Goal: Transaction & Acquisition: Purchase product/service

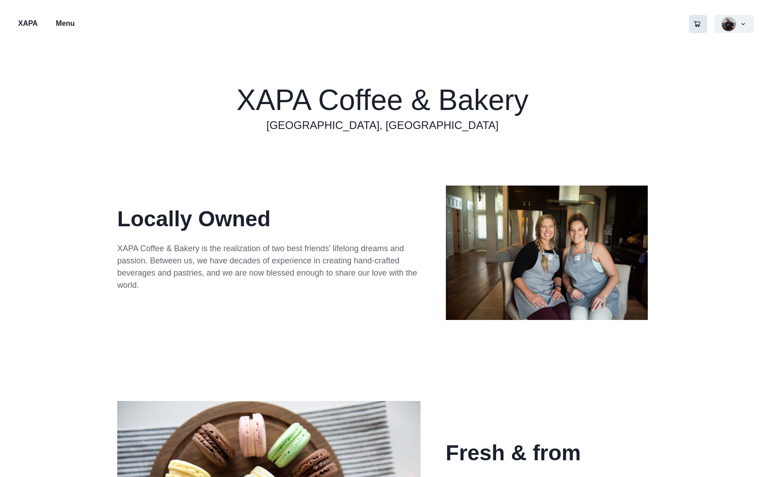
click at [695, 25] on icon "Go to your shopping cart" at bounding box center [697, 24] width 6 height 6
click at [66, 24] on p "Menu" at bounding box center [65, 23] width 19 height 11
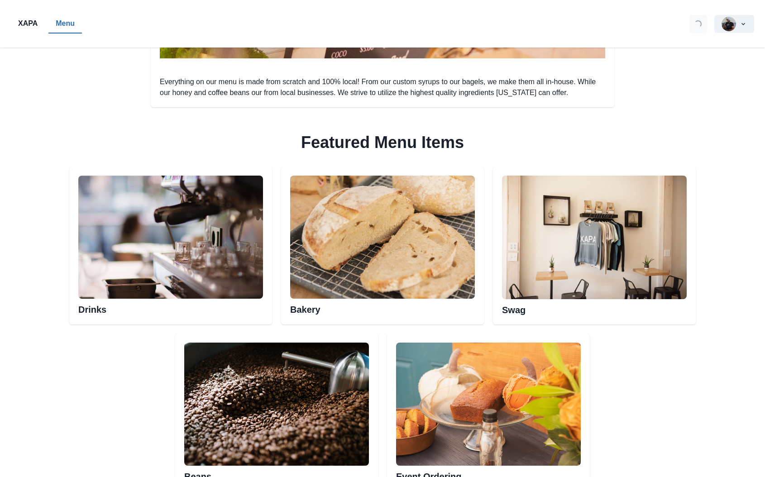
scroll to position [362, 0]
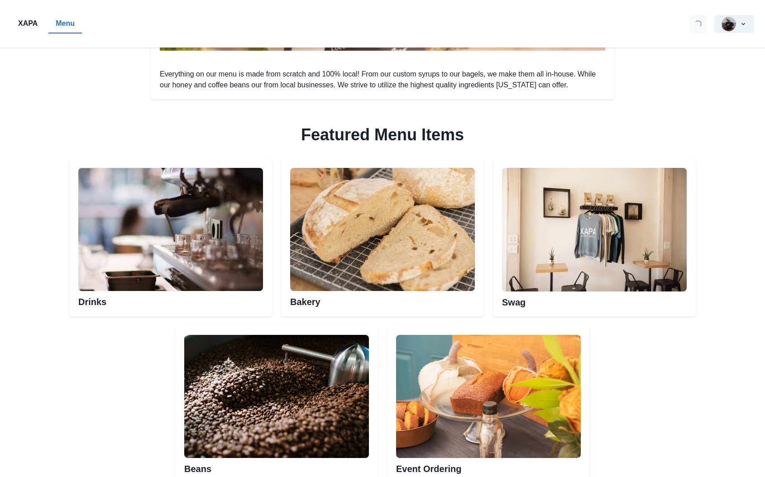
click at [394, 266] on img at bounding box center [382, 229] width 185 height 123
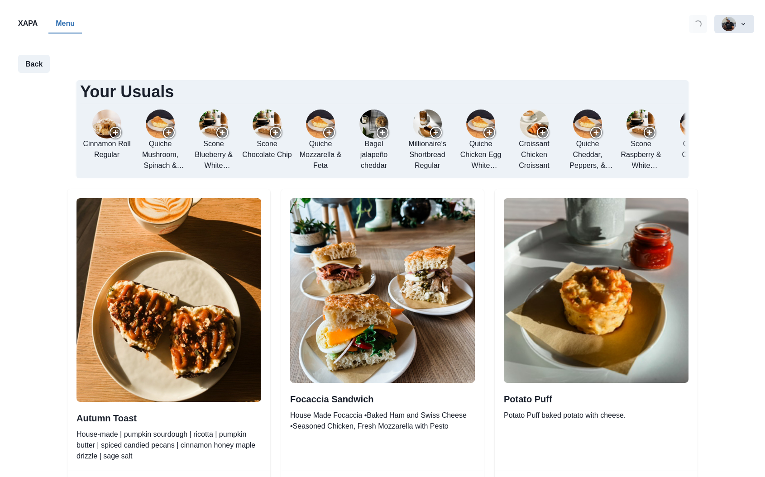
click at [726, 22] on button "button" at bounding box center [734, 24] width 40 height 18
click at [681, 68] on button "Recent Orders" at bounding box center [703, 65] width 100 height 16
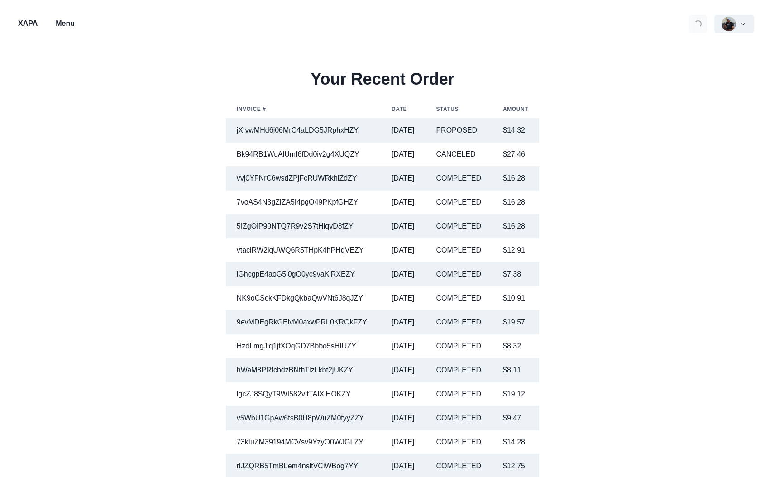
click at [24, 25] on p "XAPA" at bounding box center [27, 23] width 19 height 11
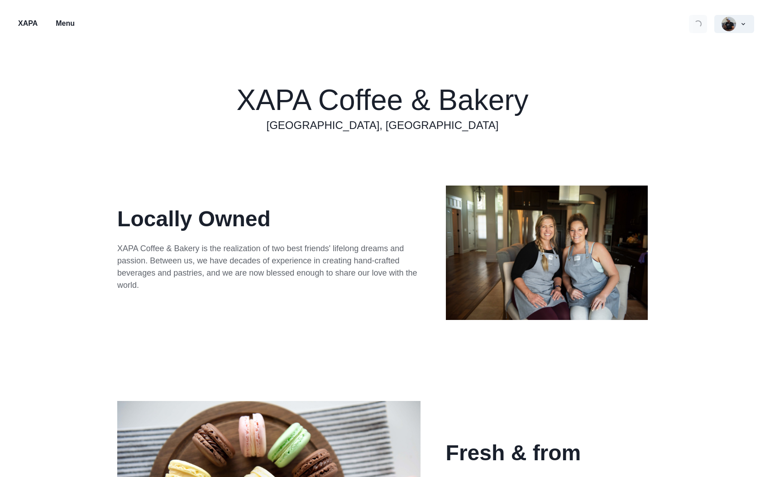
click at [56, 22] on p "Menu" at bounding box center [65, 23] width 19 height 11
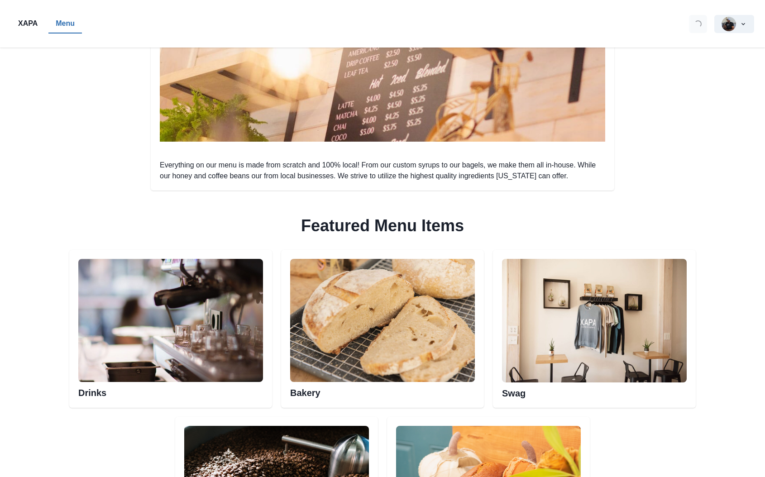
scroll to position [452, 0]
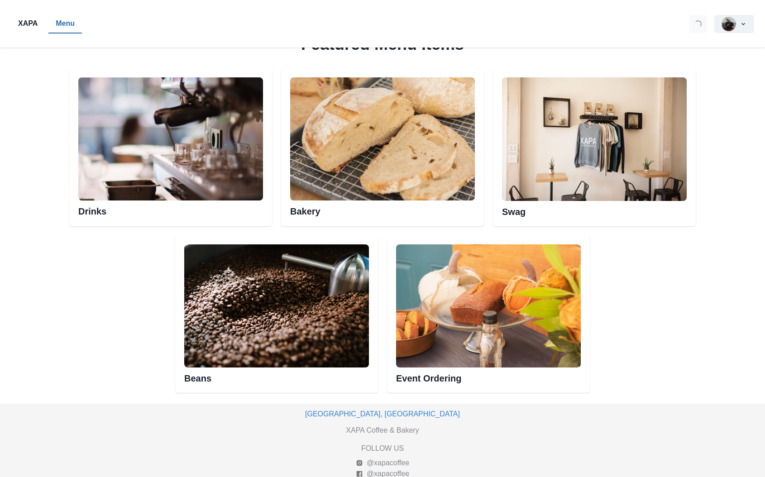
click at [404, 182] on img at bounding box center [382, 138] width 185 height 123
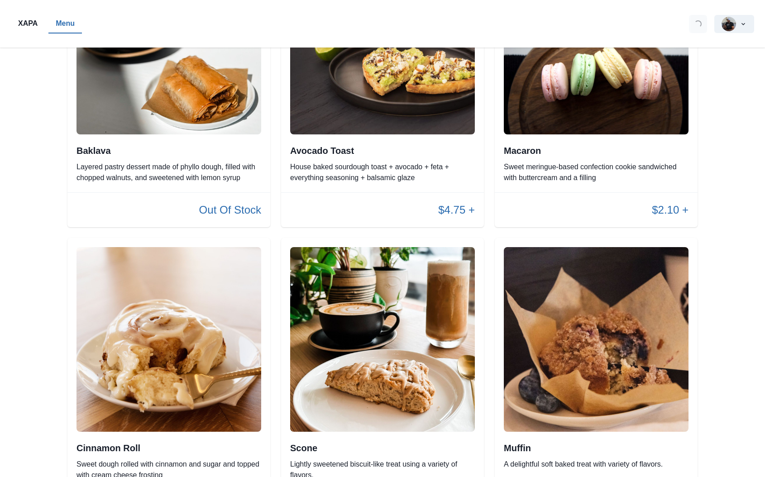
scroll to position [1312, 0]
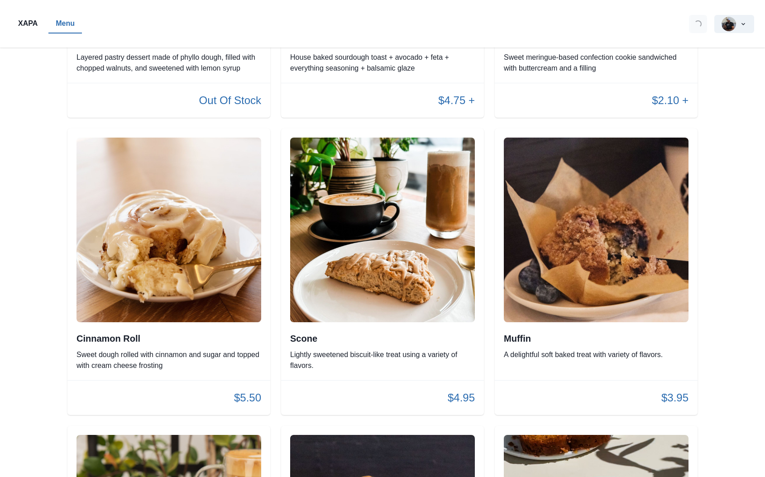
click at [405, 295] on img at bounding box center [382, 230] width 185 height 185
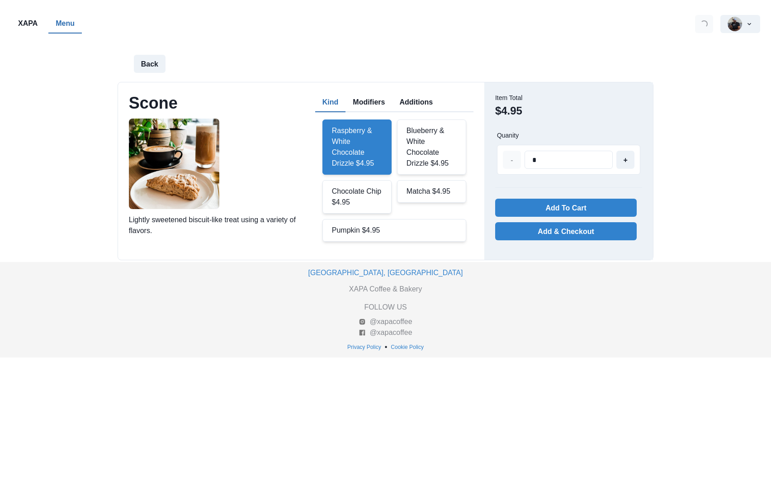
click at [435, 152] on div "Blueberry & White Chocolate Drizzle $4.95" at bounding box center [431, 146] width 69 height 55
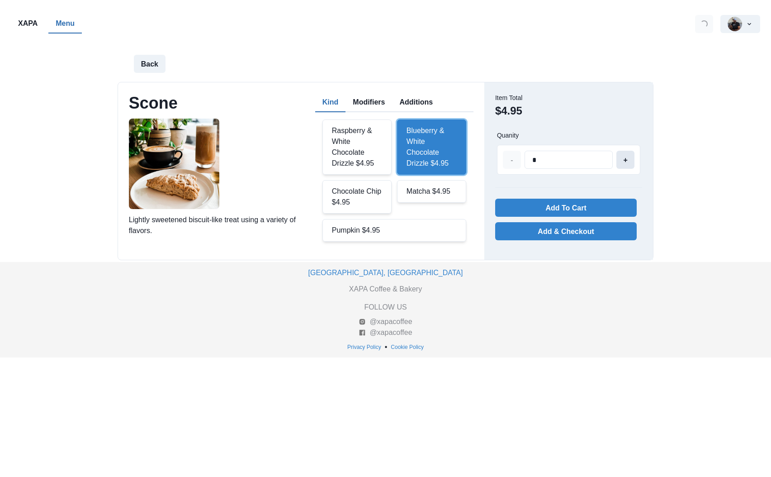
type input "*"
click at [624, 161] on button "+" at bounding box center [626, 160] width 18 height 18
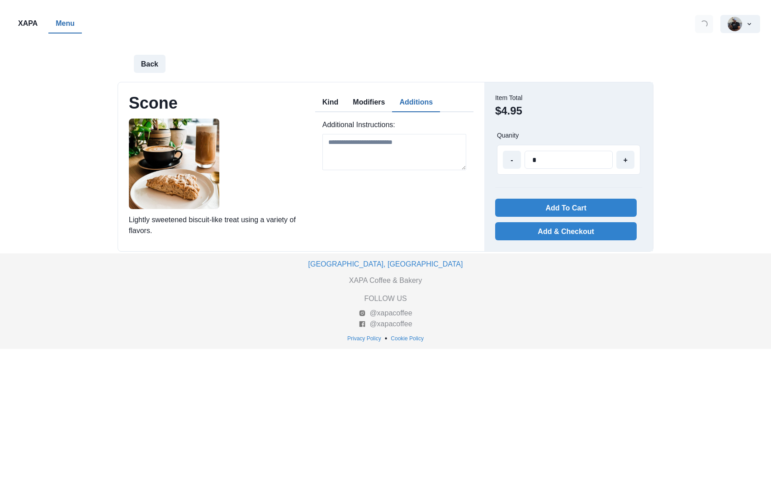
click at [425, 103] on button "Additions" at bounding box center [416, 102] width 48 height 19
click at [375, 152] on textarea at bounding box center [395, 152] width 144 height 36
type textarea "**********"
click at [332, 100] on button "Kind" at bounding box center [330, 102] width 31 height 19
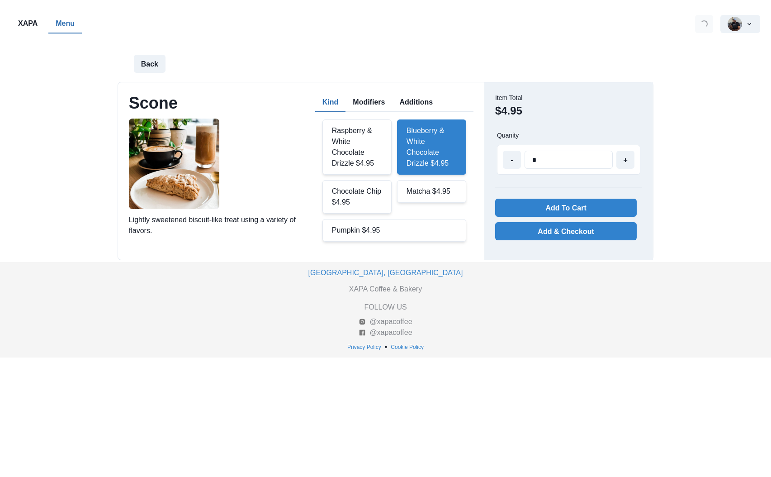
click at [421, 103] on button "Additions" at bounding box center [416, 102] width 48 height 19
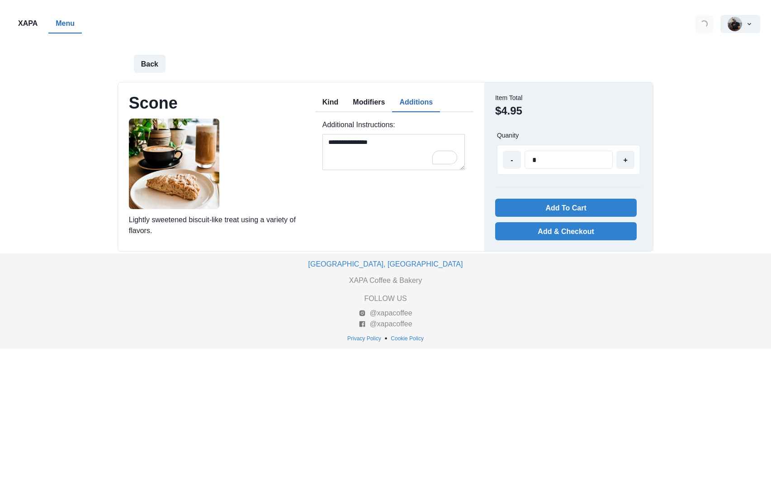
click at [371, 140] on textarea "**********" at bounding box center [394, 152] width 143 height 36
click at [367, 102] on button "Modifiers" at bounding box center [369, 102] width 47 height 19
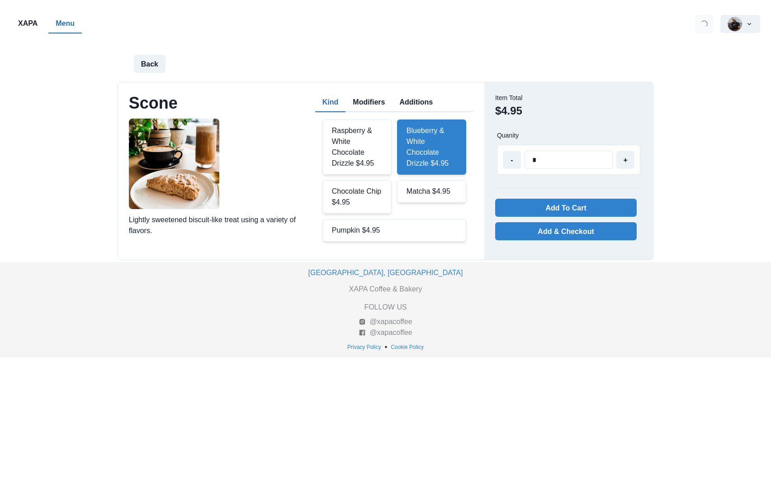
click at [340, 105] on button "Kind" at bounding box center [330, 102] width 31 height 19
click at [567, 208] on button "Add To Cart" at bounding box center [566, 208] width 142 height 18
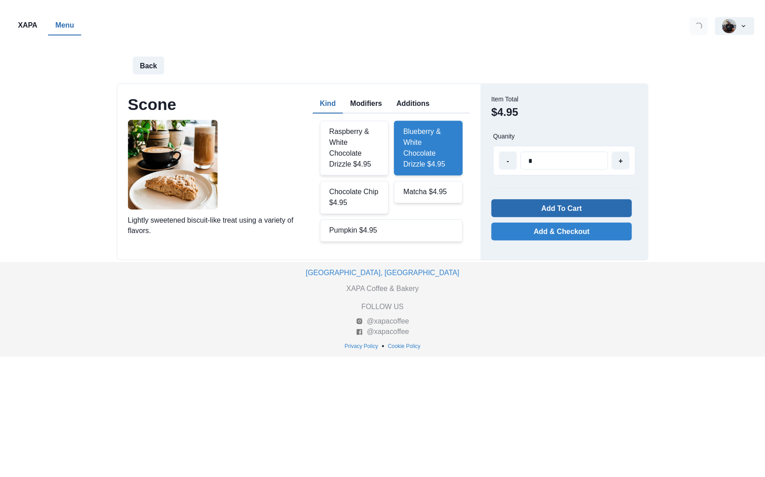
scroll to position [1312, 0]
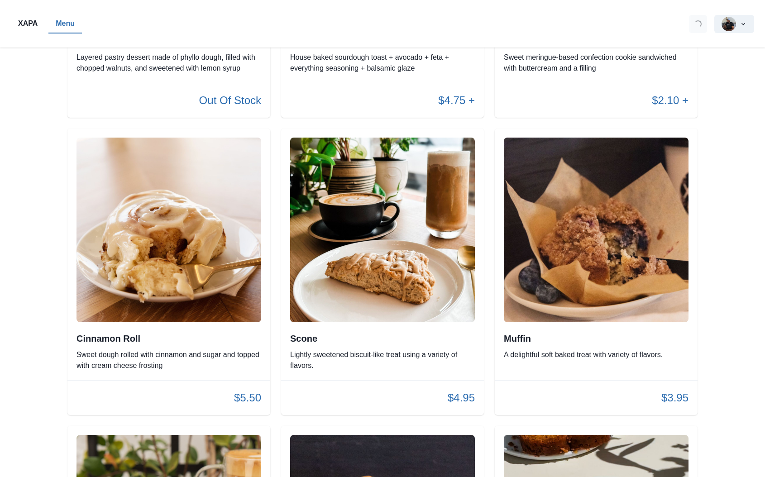
click at [430, 267] on img at bounding box center [382, 230] width 185 height 185
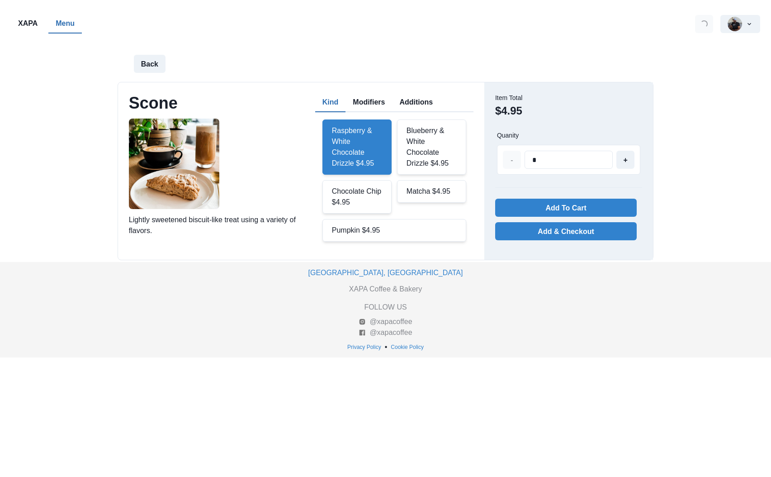
click at [361, 194] on div "Chocolate Chip $4.95" at bounding box center [357, 196] width 69 height 33
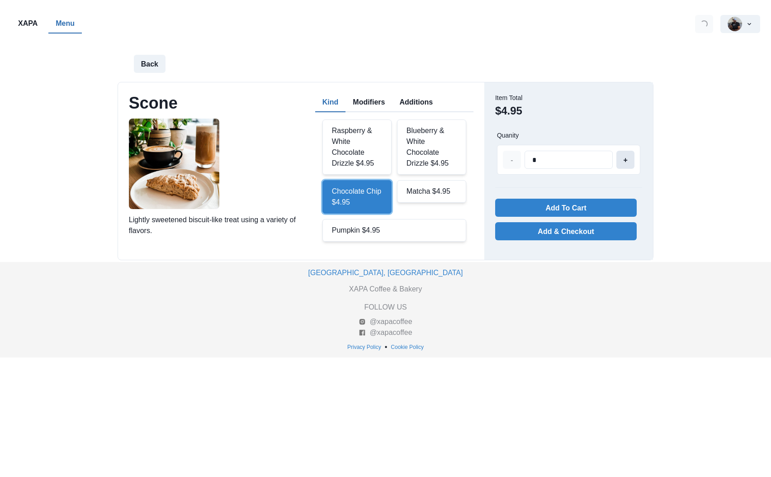
type input "*"
click at [625, 161] on button "+" at bounding box center [626, 160] width 18 height 18
click at [419, 105] on button "Additions" at bounding box center [416, 102] width 48 height 19
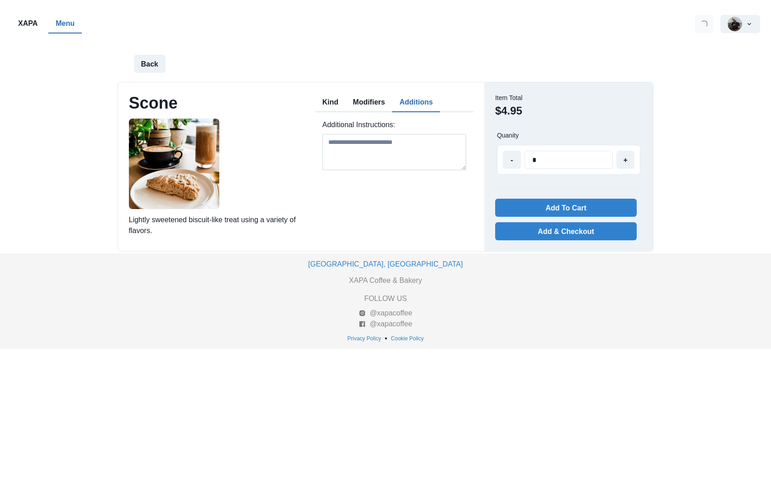
click at [389, 152] on textarea at bounding box center [395, 152] width 144 height 36
paste textarea "**********"
type textarea "**********"
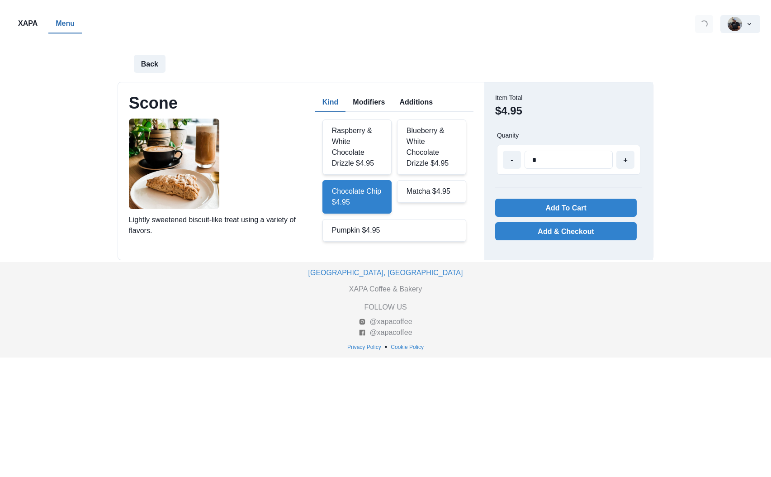
click at [334, 105] on button "Kind" at bounding box center [330, 102] width 31 height 19
click at [573, 207] on button "Add To Cart" at bounding box center [566, 208] width 142 height 18
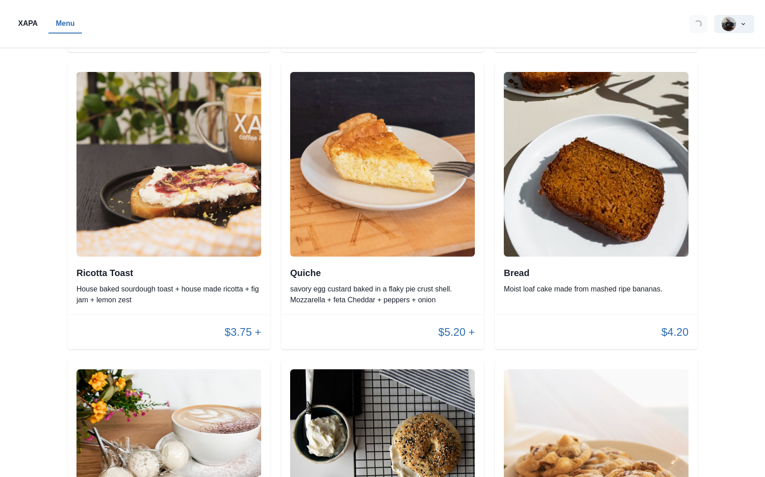
scroll to position [1719, 0]
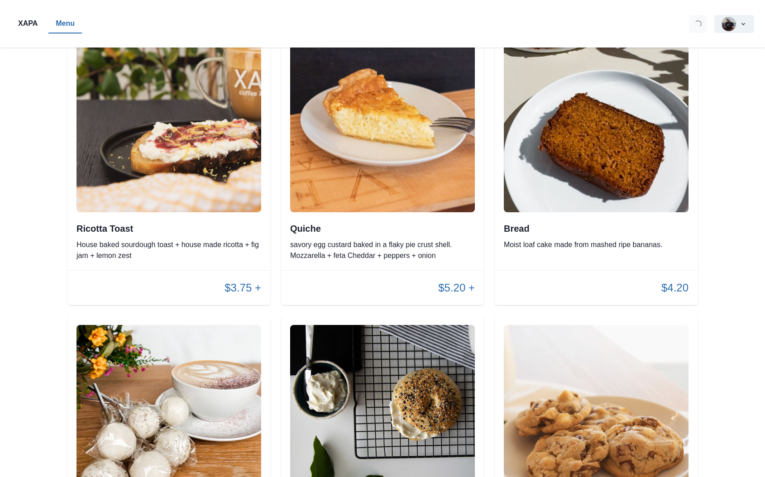
click at [401, 187] on img at bounding box center [382, 120] width 185 height 185
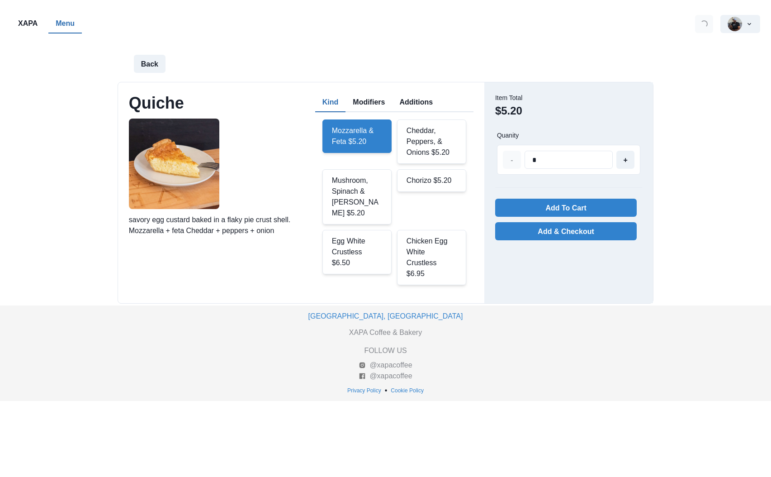
click at [361, 187] on div "Mushroom, Spinach & [PERSON_NAME] $5.20" at bounding box center [357, 196] width 69 height 55
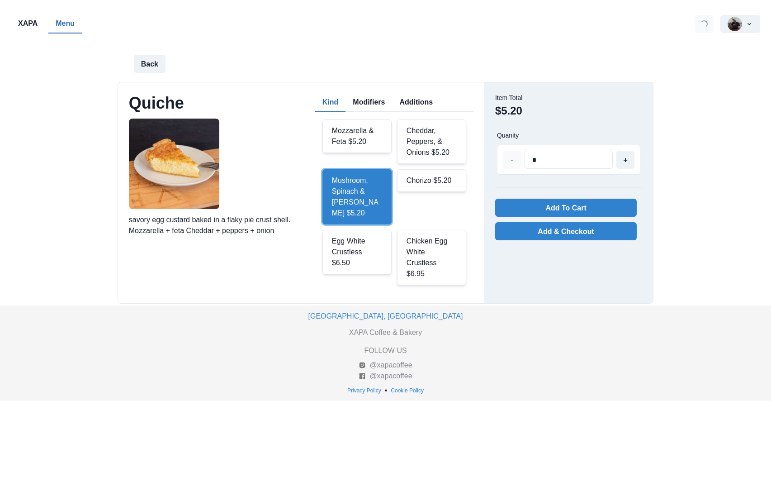
click at [423, 101] on button "Additions" at bounding box center [416, 102] width 48 height 19
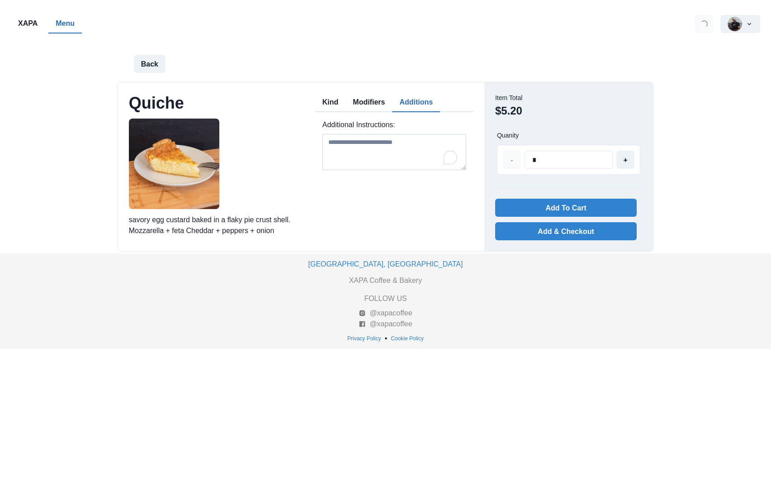
click at [397, 152] on textarea "To enrich screen reader interactions, please activate Accessibility in Grammarl…" at bounding box center [395, 152] width 144 height 36
paste textarea "**********"
type textarea "**********"
click at [561, 206] on button "Add To Cart" at bounding box center [566, 208] width 142 height 18
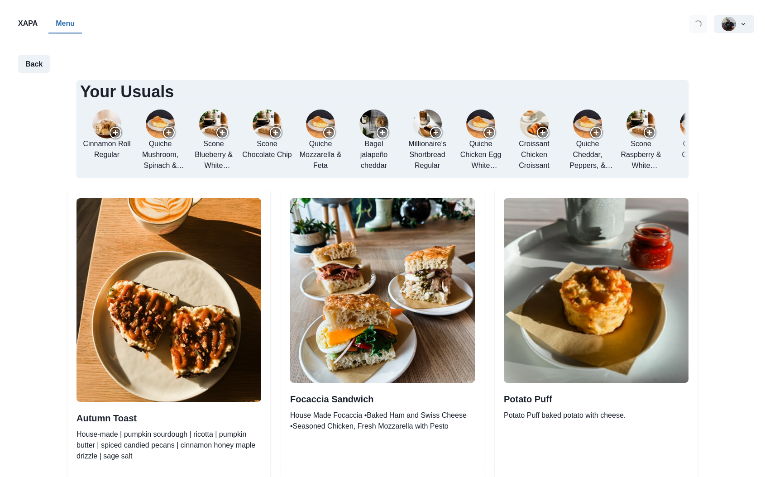
click at [71, 22] on p "Menu" at bounding box center [65, 23] width 19 height 11
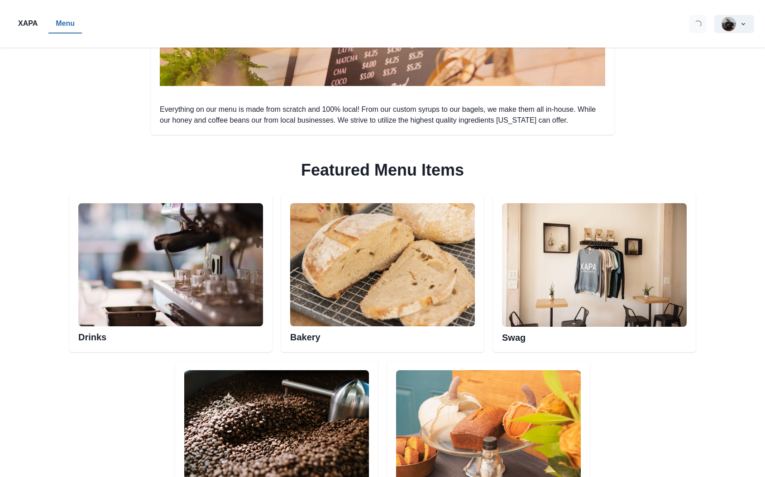
scroll to position [475, 0]
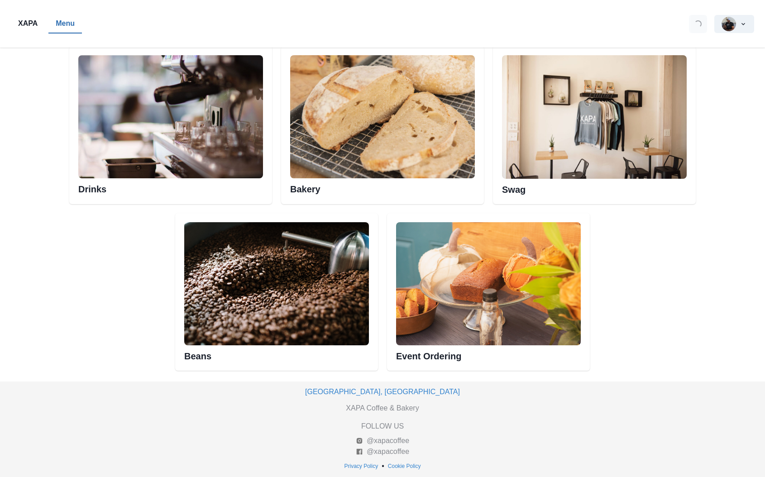
click at [193, 136] on img at bounding box center [170, 116] width 185 height 123
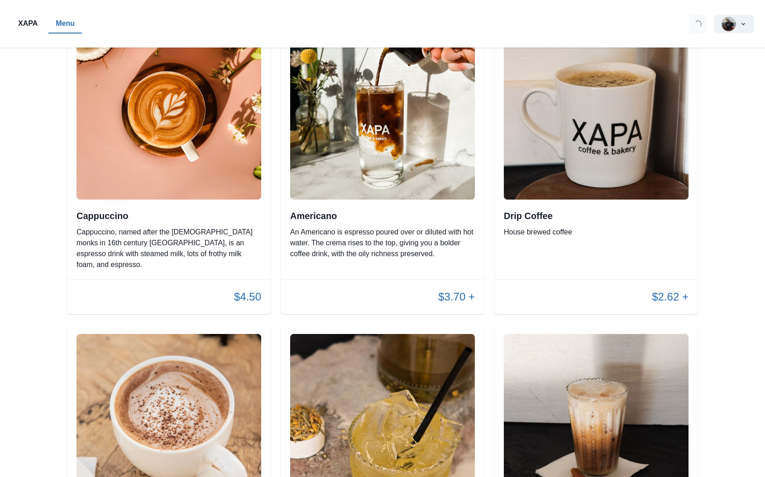
scroll to position [543, 0]
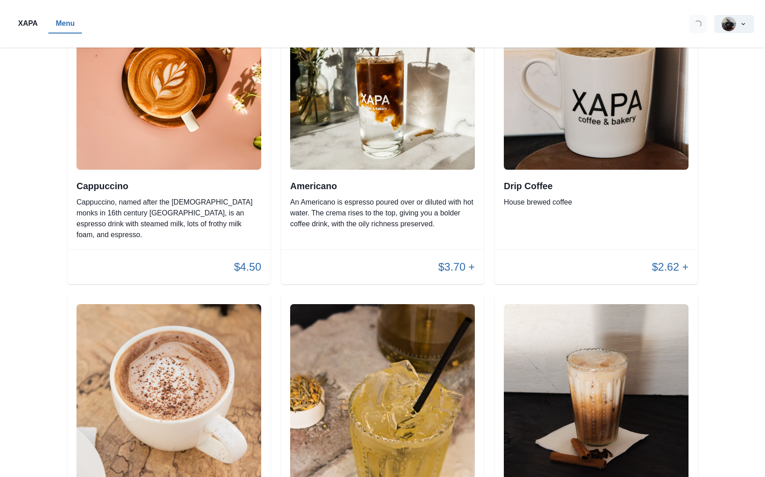
click at [599, 121] on img at bounding box center [596, 77] width 185 height 185
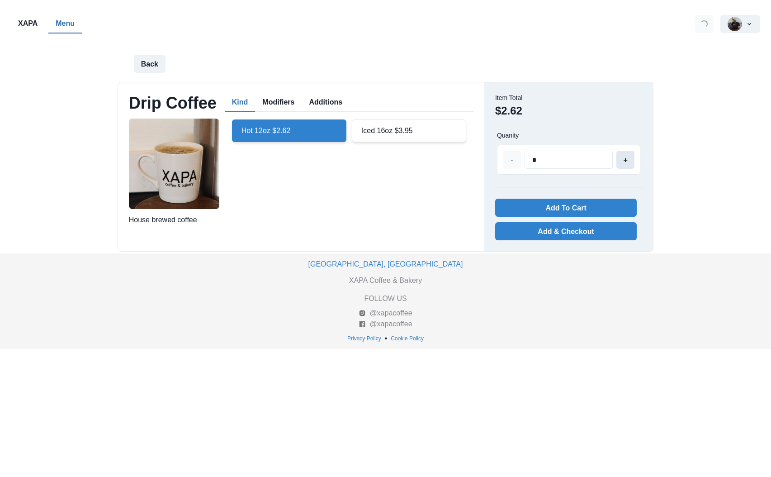
type input "*"
click at [629, 163] on button "+" at bounding box center [626, 160] width 18 height 18
click at [323, 103] on button "Additions" at bounding box center [326, 102] width 48 height 19
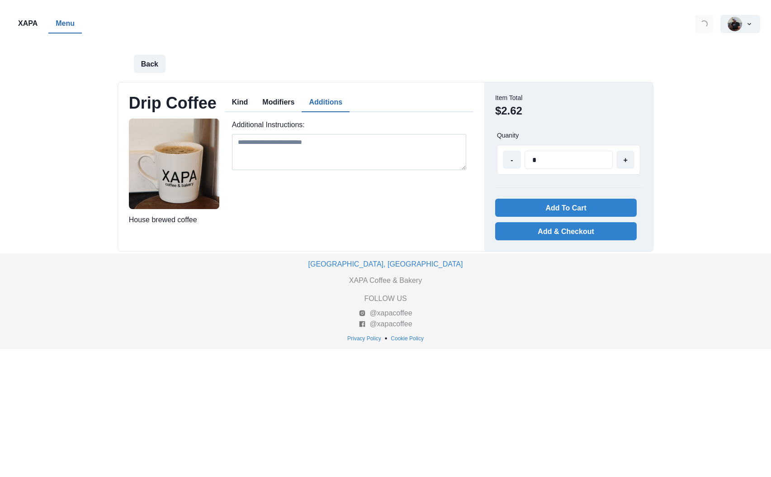
click at [263, 155] on textarea at bounding box center [349, 152] width 234 height 36
paste textarea "**********"
type textarea "**********"
click at [567, 208] on button "Add To Cart" at bounding box center [566, 208] width 142 height 18
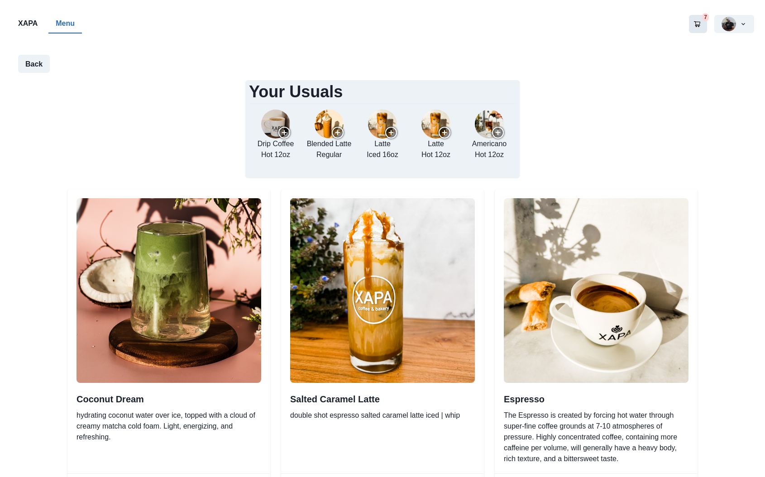
click at [698, 23] on icon "Go to your shopping cart" at bounding box center [696, 23] width 7 height 7
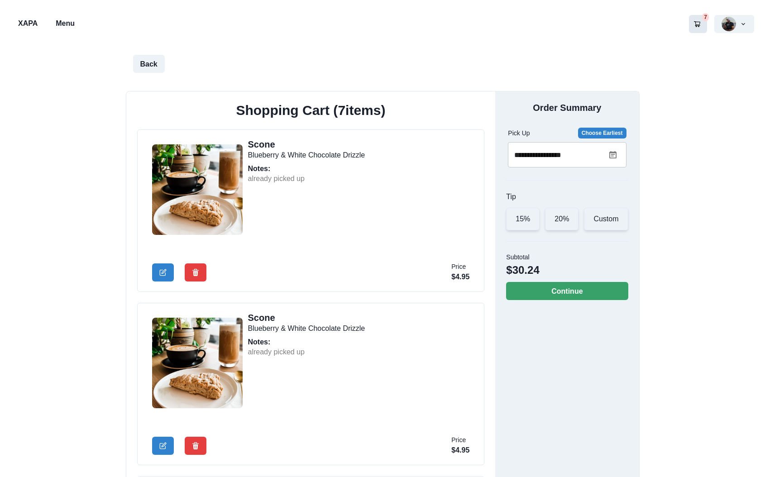
click at [569, 220] on div "20%" at bounding box center [561, 219] width 33 height 23
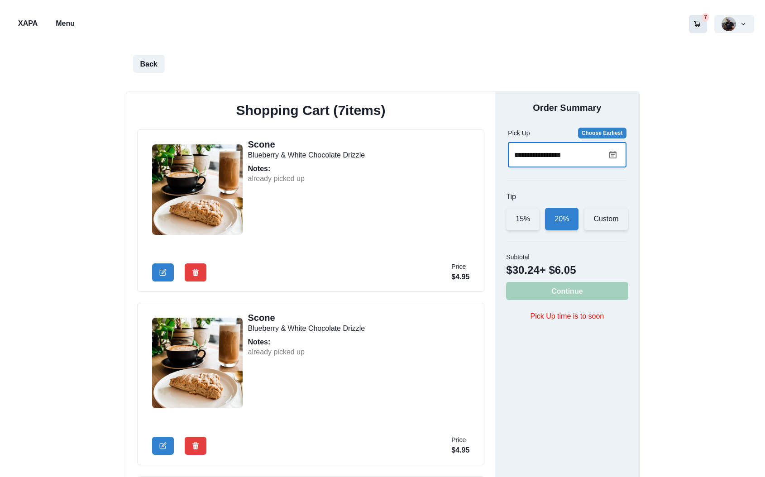
click at [536, 155] on input "**********" at bounding box center [558, 154] width 101 height 25
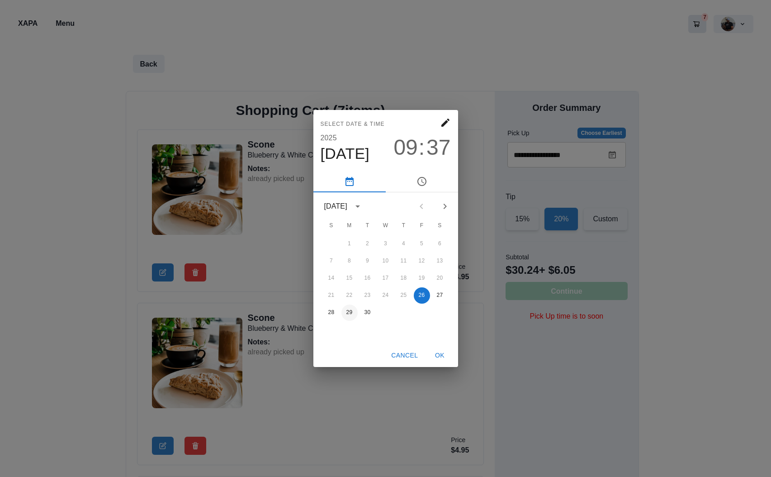
click at [353, 312] on button "29" at bounding box center [350, 312] width 16 height 16
type input "**********"
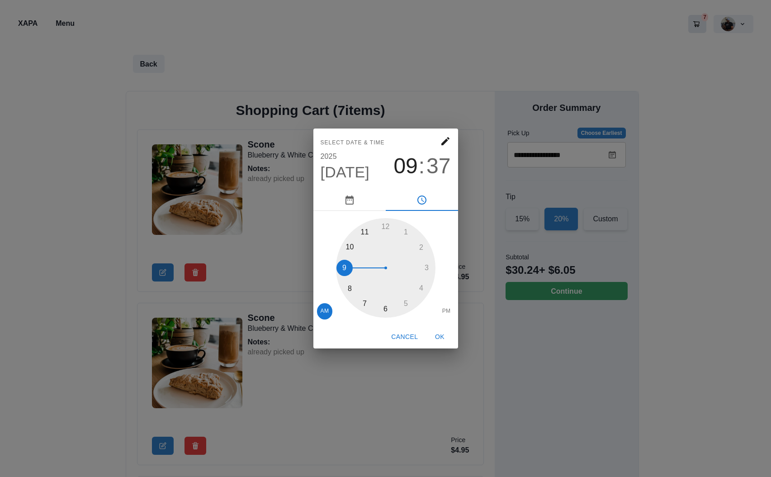
click at [347, 270] on div at bounding box center [386, 268] width 100 height 100
click at [438, 332] on button "OK" at bounding box center [440, 336] width 29 height 17
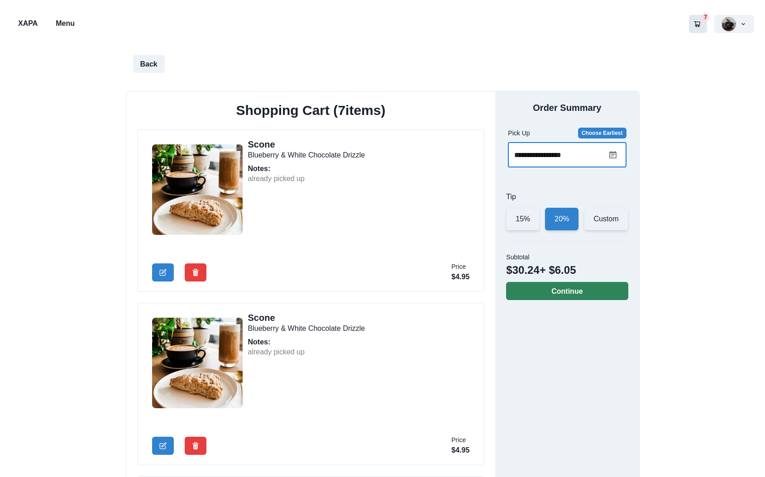
click at [556, 285] on button "Continue" at bounding box center [567, 291] width 122 height 18
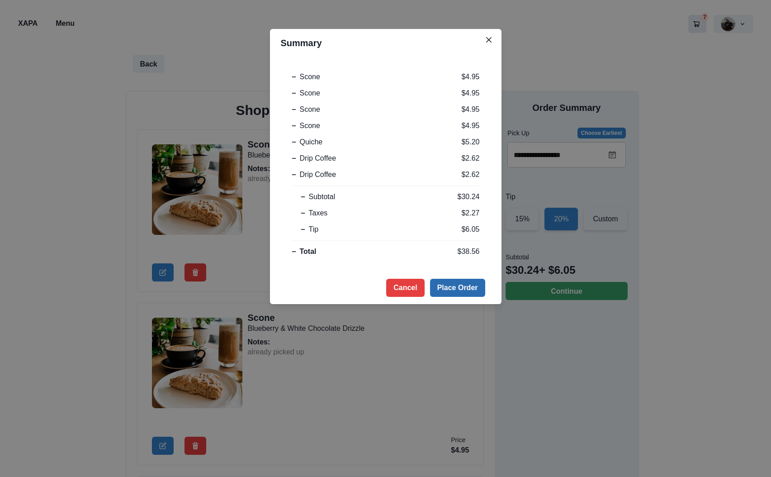
click at [453, 286] on button "Place Order" at bounding box center [457, 288] width 55 height 18
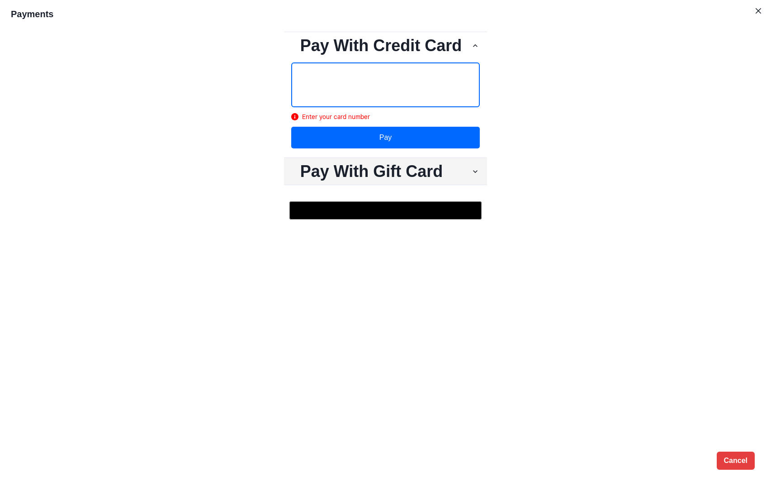
click at [398, 171] on h2 "Pay With Gift Card" at bounding box center [381, 171] width 180 height 19
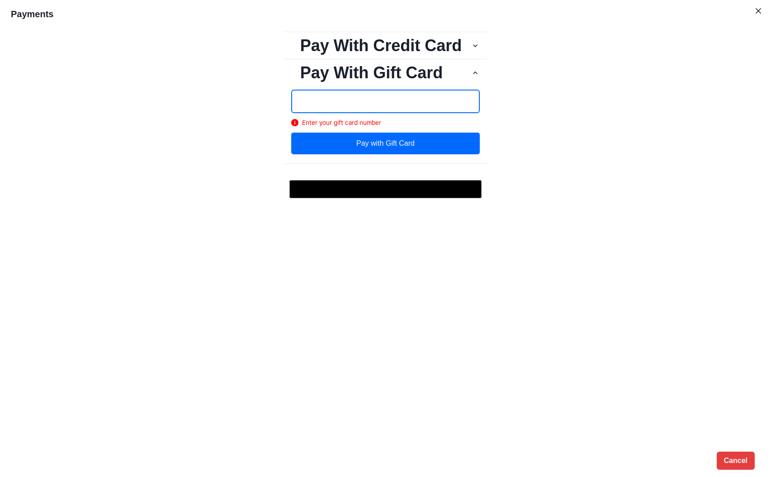
click at [407, 143] on button "Pay with Gift Card" at bounding box center [385, 144] width 189 height 22
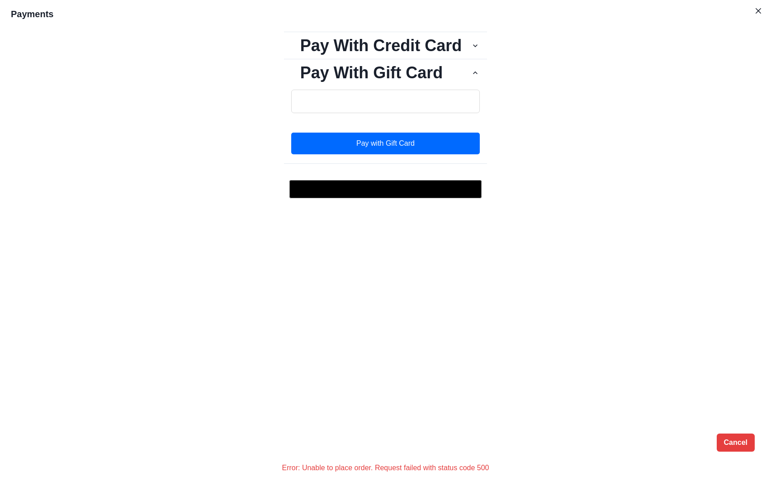
click at [387, 147] on button "Pay with Gift Card" at bounding box center [385, 144] width 189 height 22
click at [139, 320] on div "Pay With Credit Card Pay Pay With Gift Card Pay with Gift Card @import url(//[D…" at bounding box center [385, 227] width 771 height 398
click at [179, 297] on div "Pay With Credit Card Pay Pay With Gift Card Pay with Gift Card @import url(//[D…" at bounding box center [385, 227] width 771 height 398
